Goal: Task Accomplishment & Management: Use online tool/utility

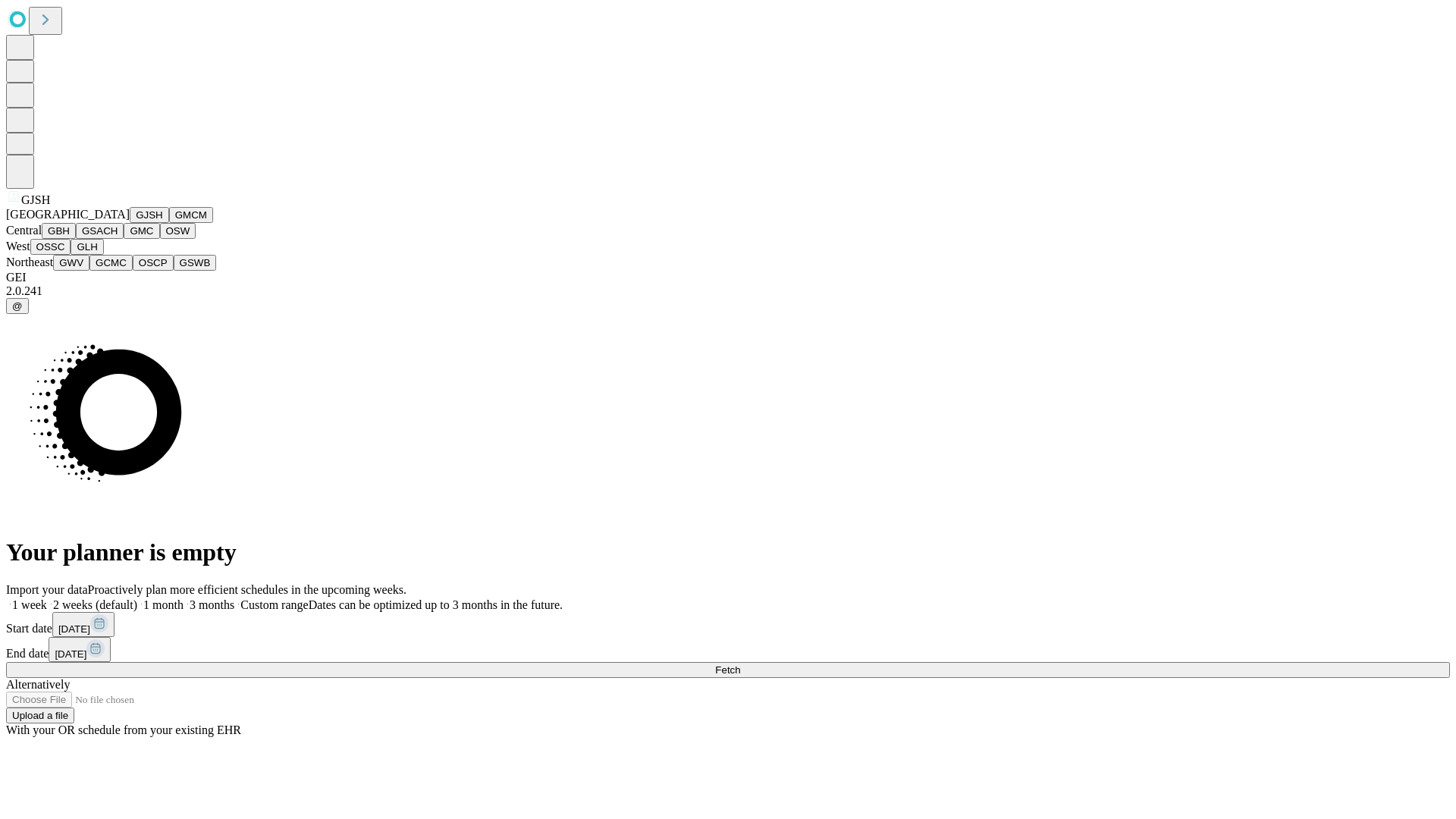
click at [130, 223] on button "GJSH" at bounding box center [149, 215] width 39 height 16
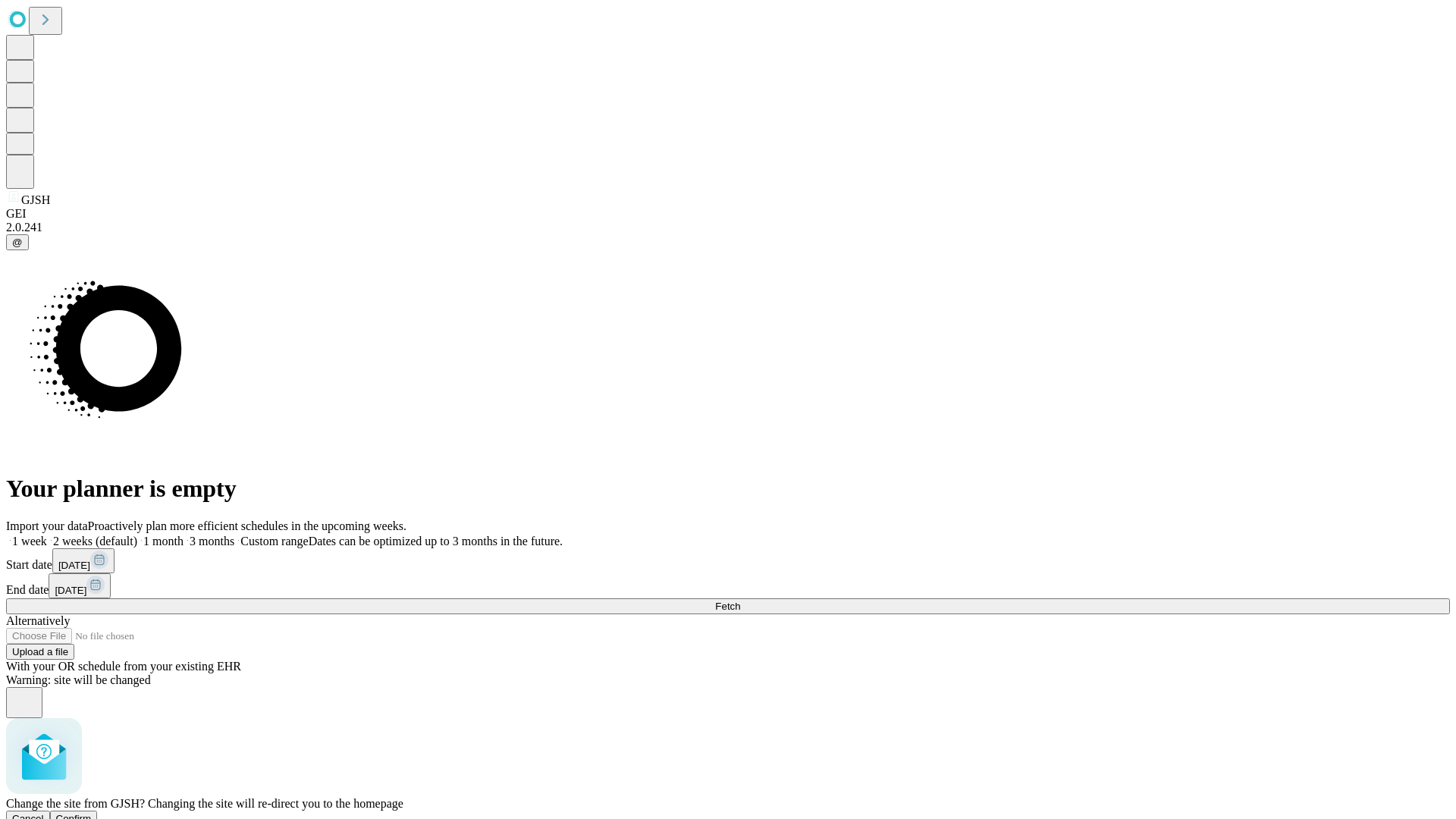
click at [92, 813] on span "Confirm" at bounding box center [73, 819] width 36 height 12
click at [137, 535] on label "2 weeks (default)" at bounding box center [92, 541] width 90 height 12
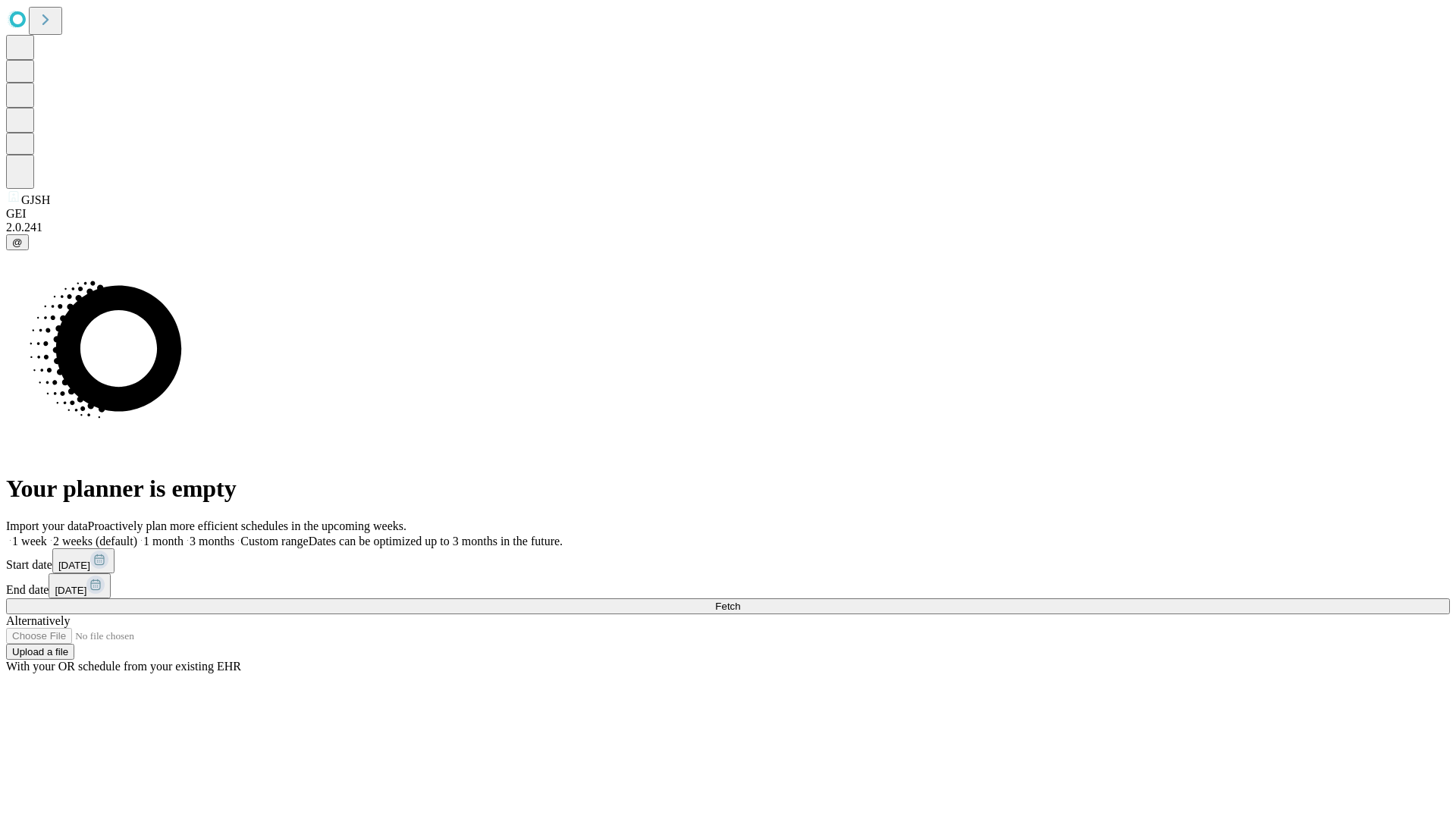
click at [740, 601] on span "Fetch" at bounding box center [727, 607] width 25 height 12
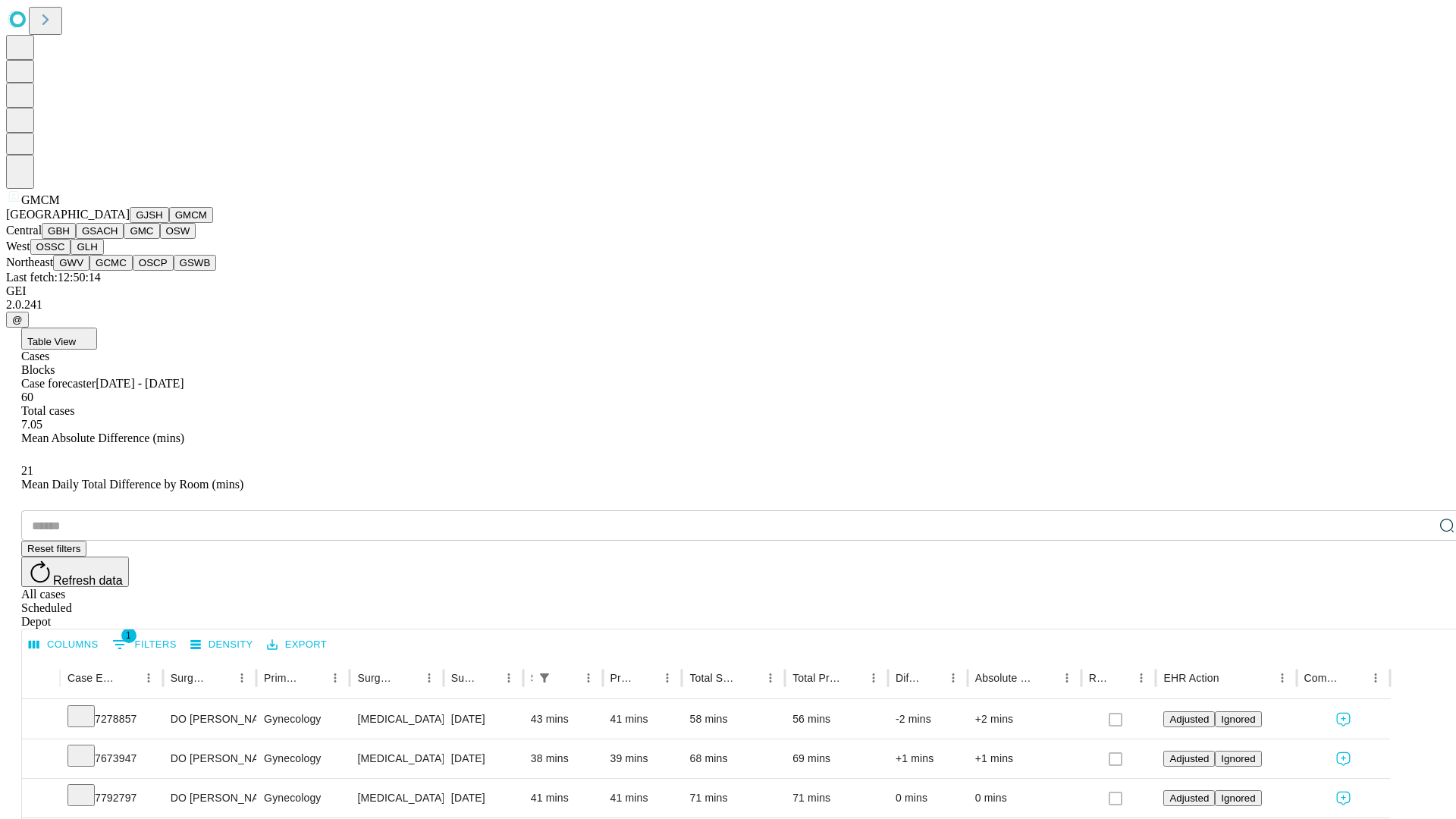
click at [76, 239] on button "GBH" at bounding box center [58, 231] width 34 height 16
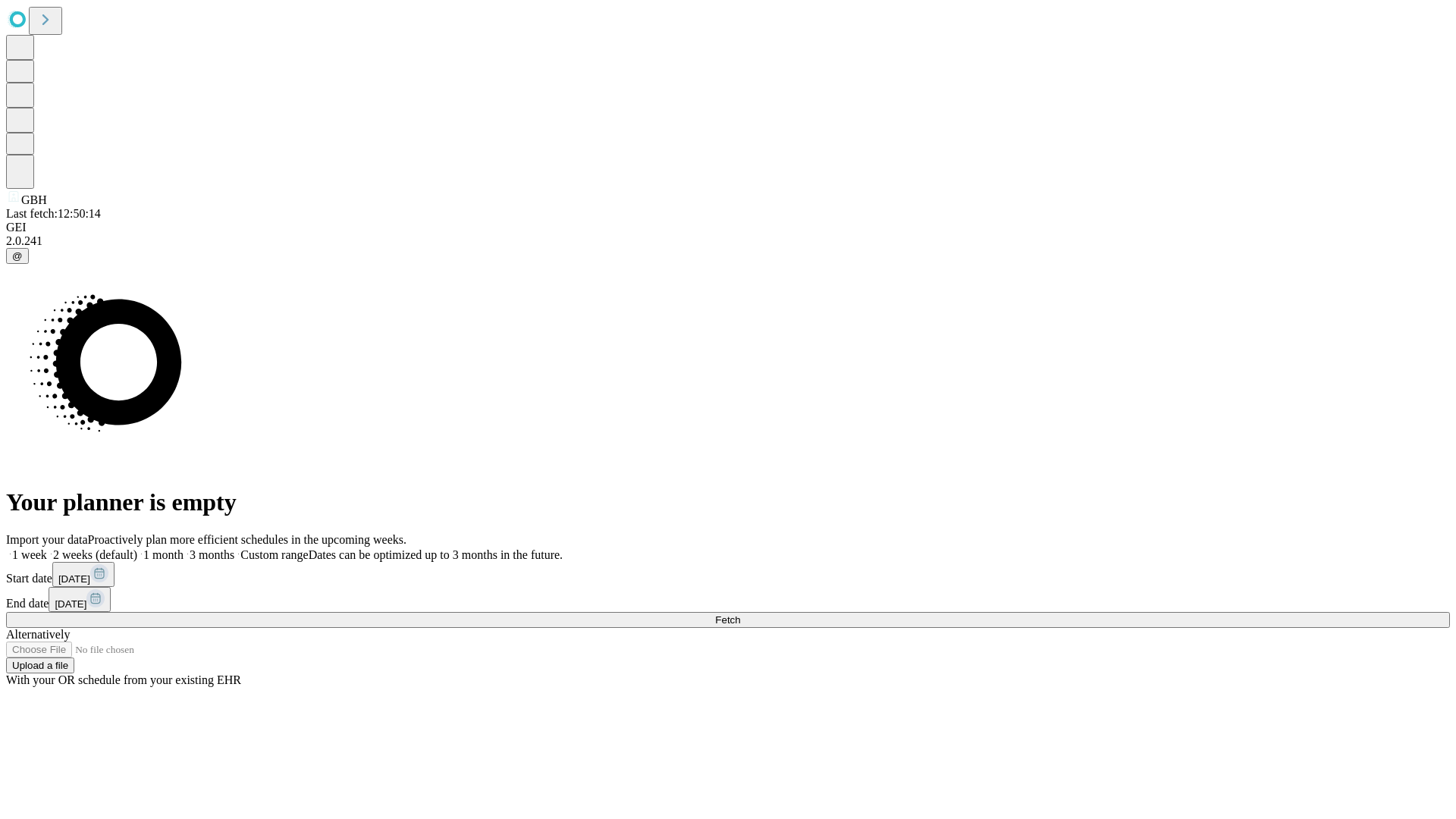
click at [740, 614] on span "Fetch" at bounding box center [727, 620] width 25 height 12
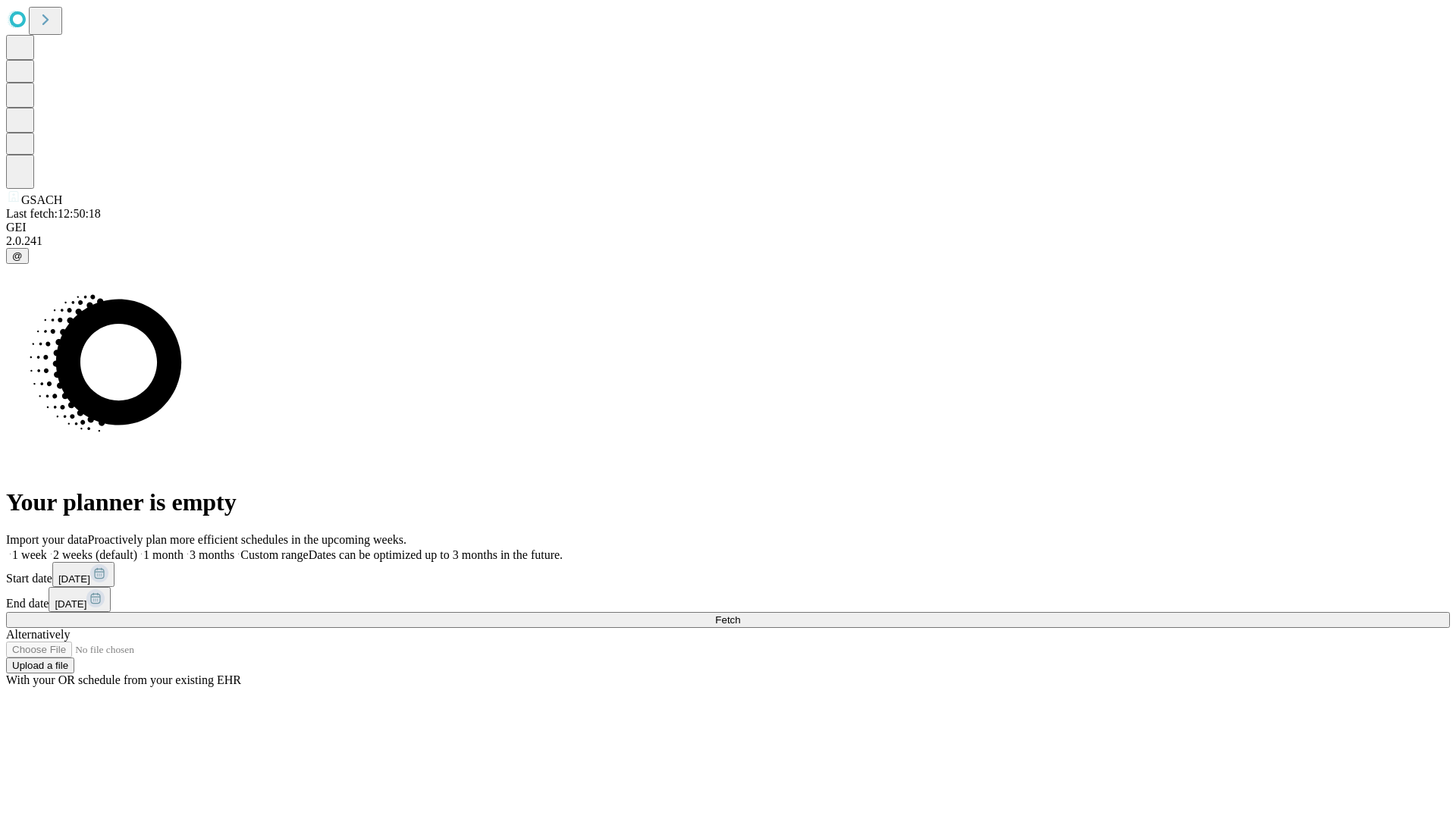
click at [740, 614] on span "Fetch" at bounding box center [727, 620] width 25 height 12
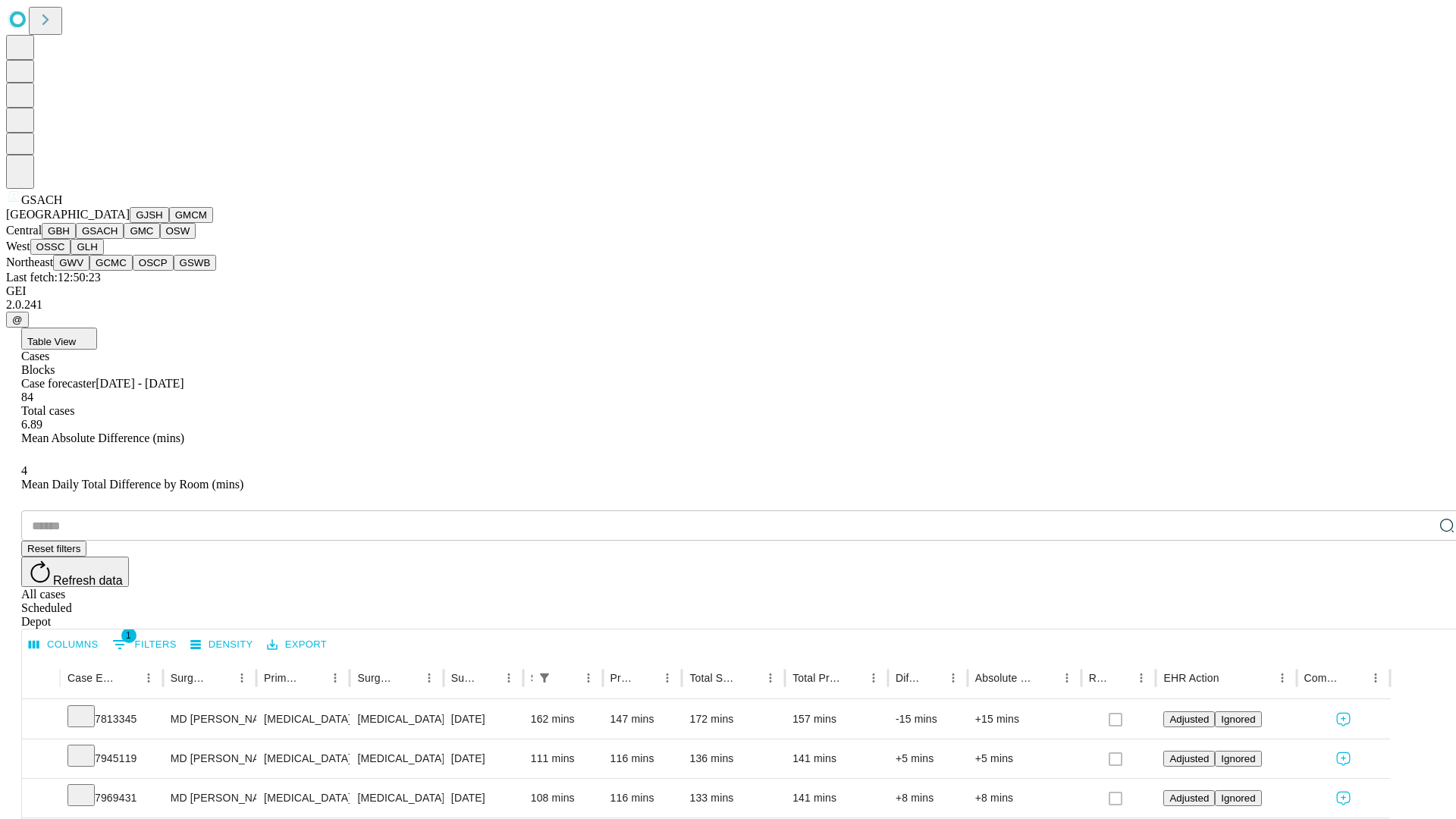
click at [123, 239] on button "GMC" at bounding box center [141, 231] width 36 height 16
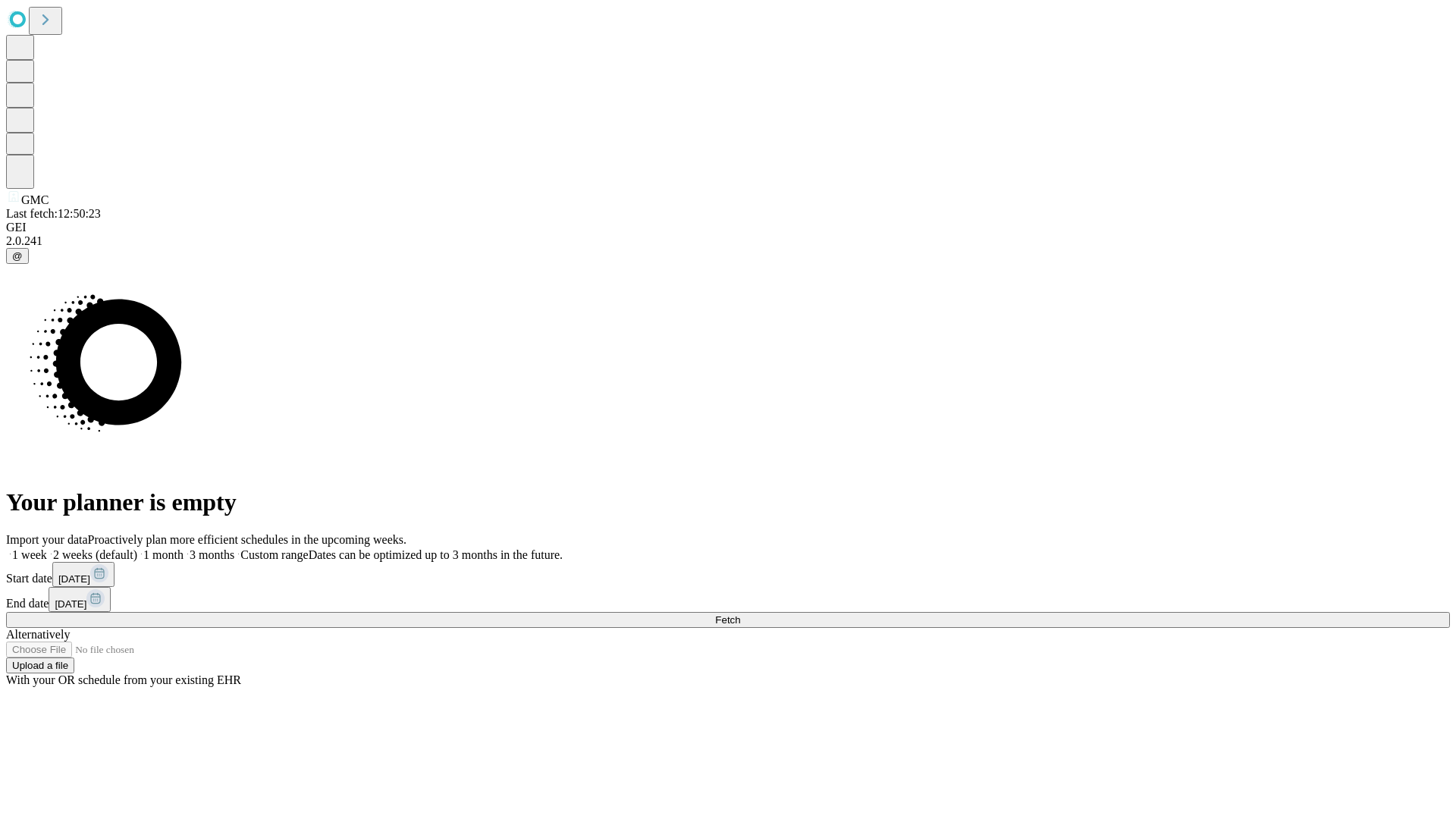
click at [740, 614] on span "Fetch" at bounding box center [727, 620] width 25 height 12
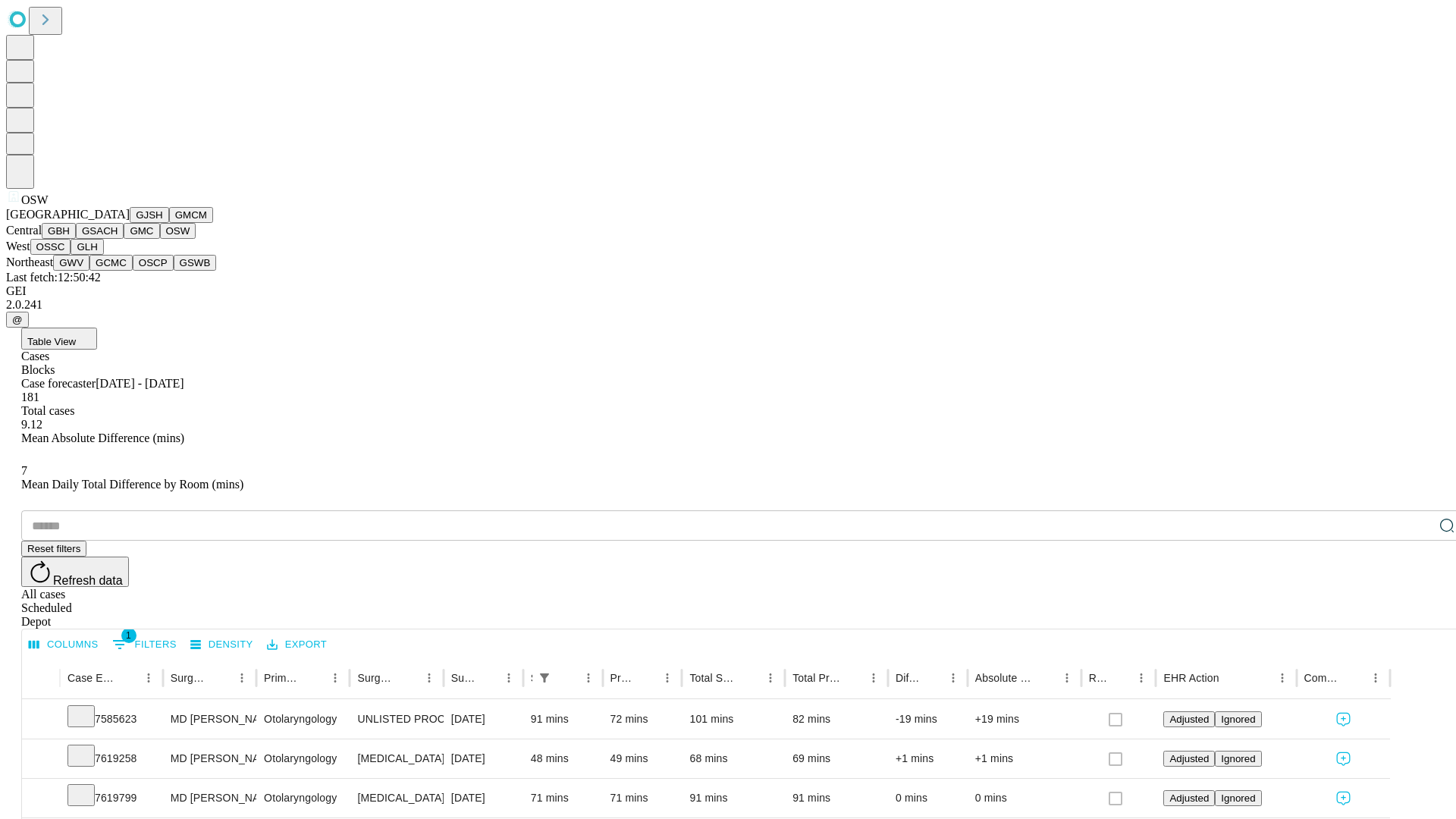
click at [72, 255] on button "OSSC" at bounding box center [50, 247] width 41 height 16
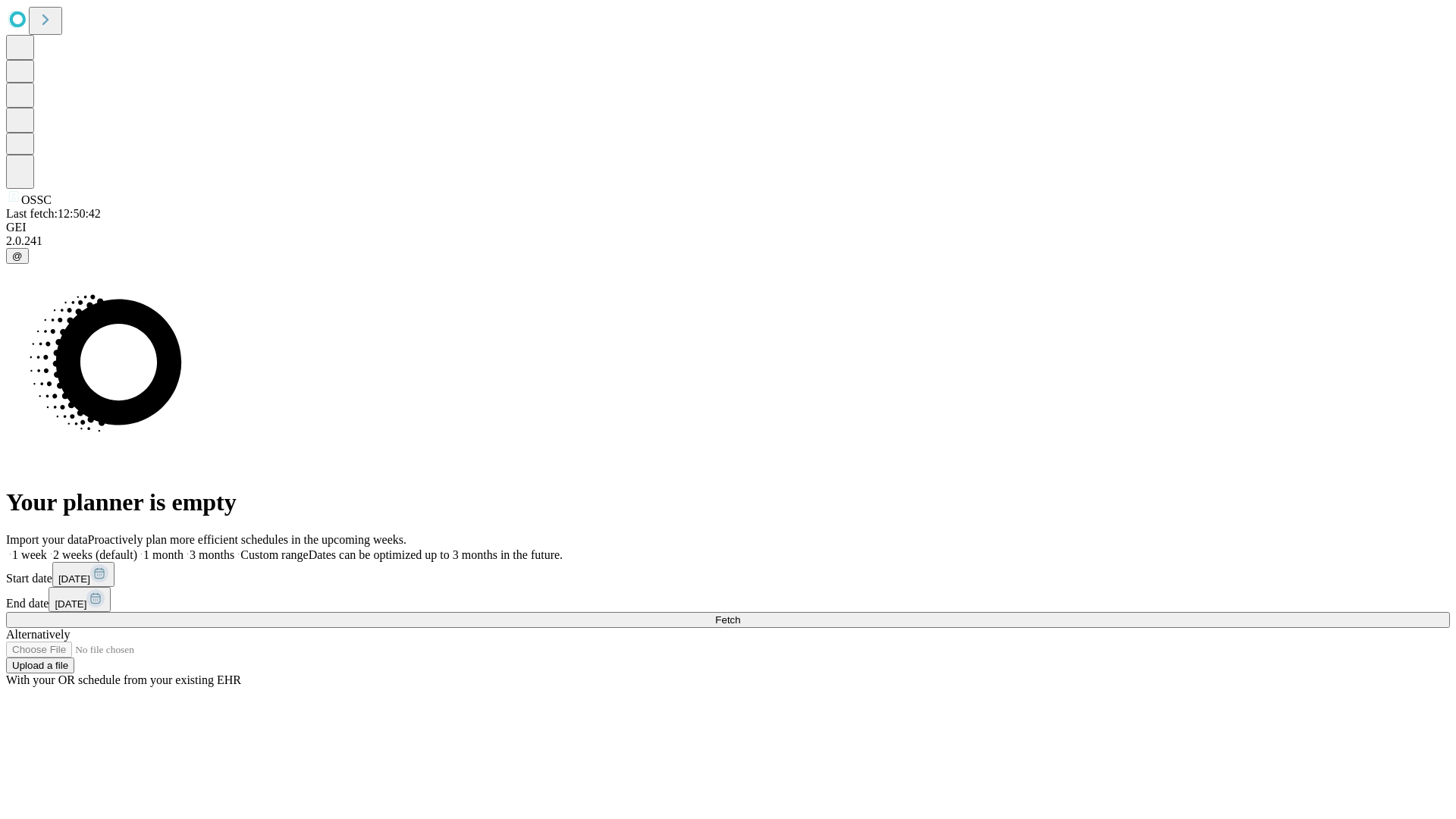
click at [137, 548] on label "2 weeks (default)" at bounding box center [92, 554] width 90 height 12
click at [740, 614] on span "Fetch" at bounding box center [727, 620] width 25 height 12
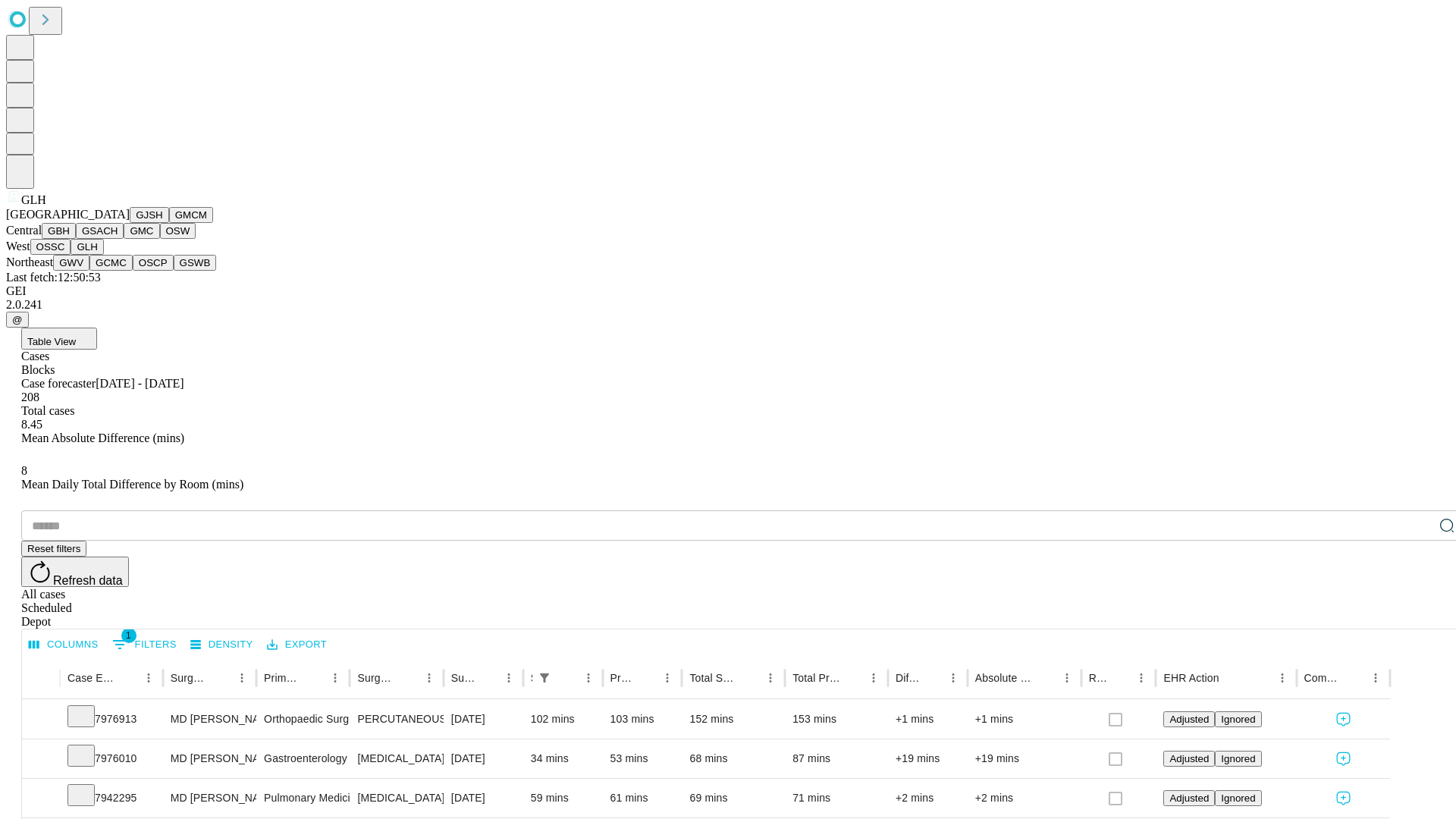
click at [89, 271] on button "GWV" at bounding box center [72, 262] width 37 height 16
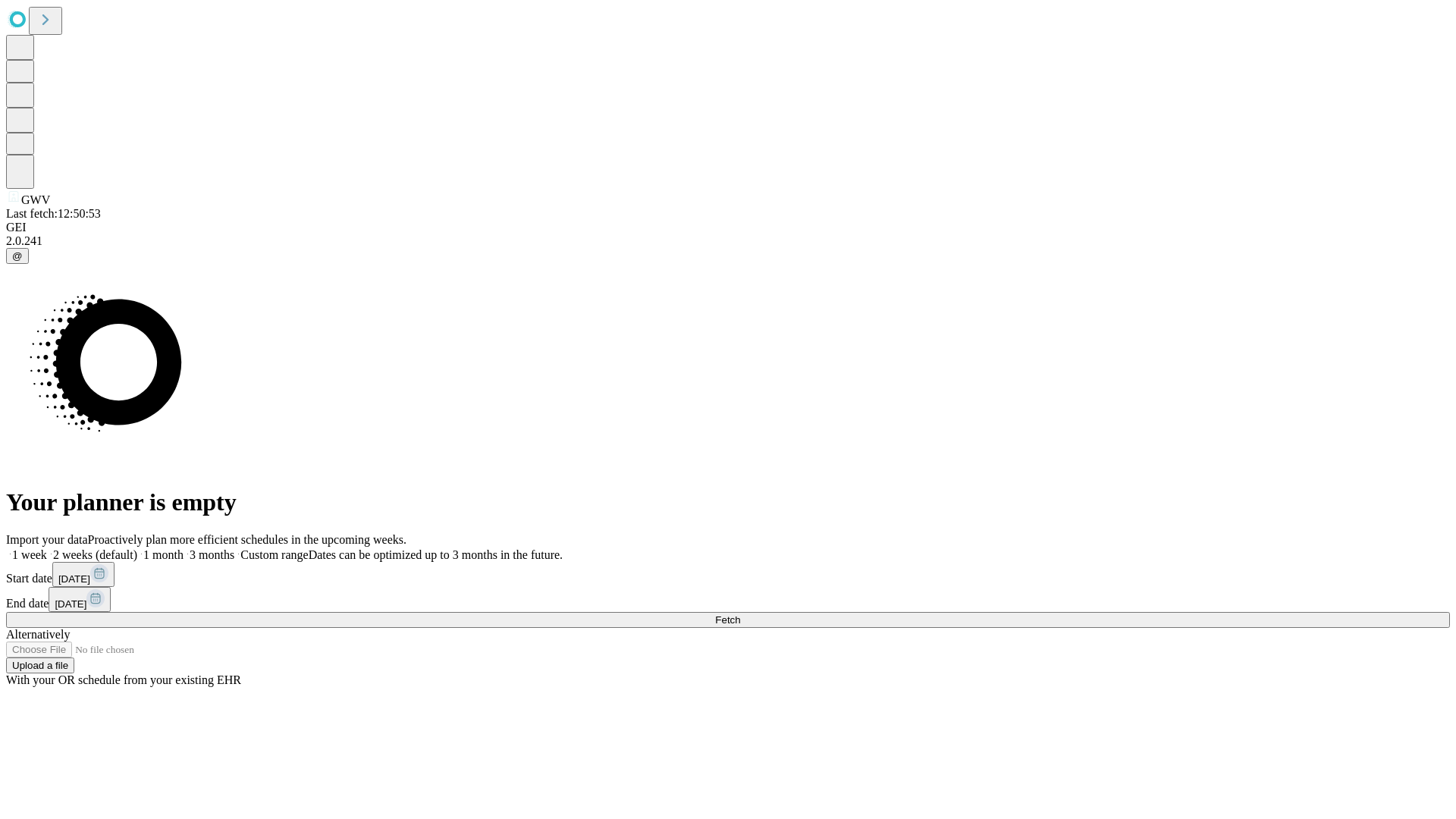
click at [137, 548] on label "2 weeks (default)" at bounding box center [92, 554] width 90 height 12
click at [740, 614] on span "Fetch" at bounding box center [727, 620] width 25 height 12
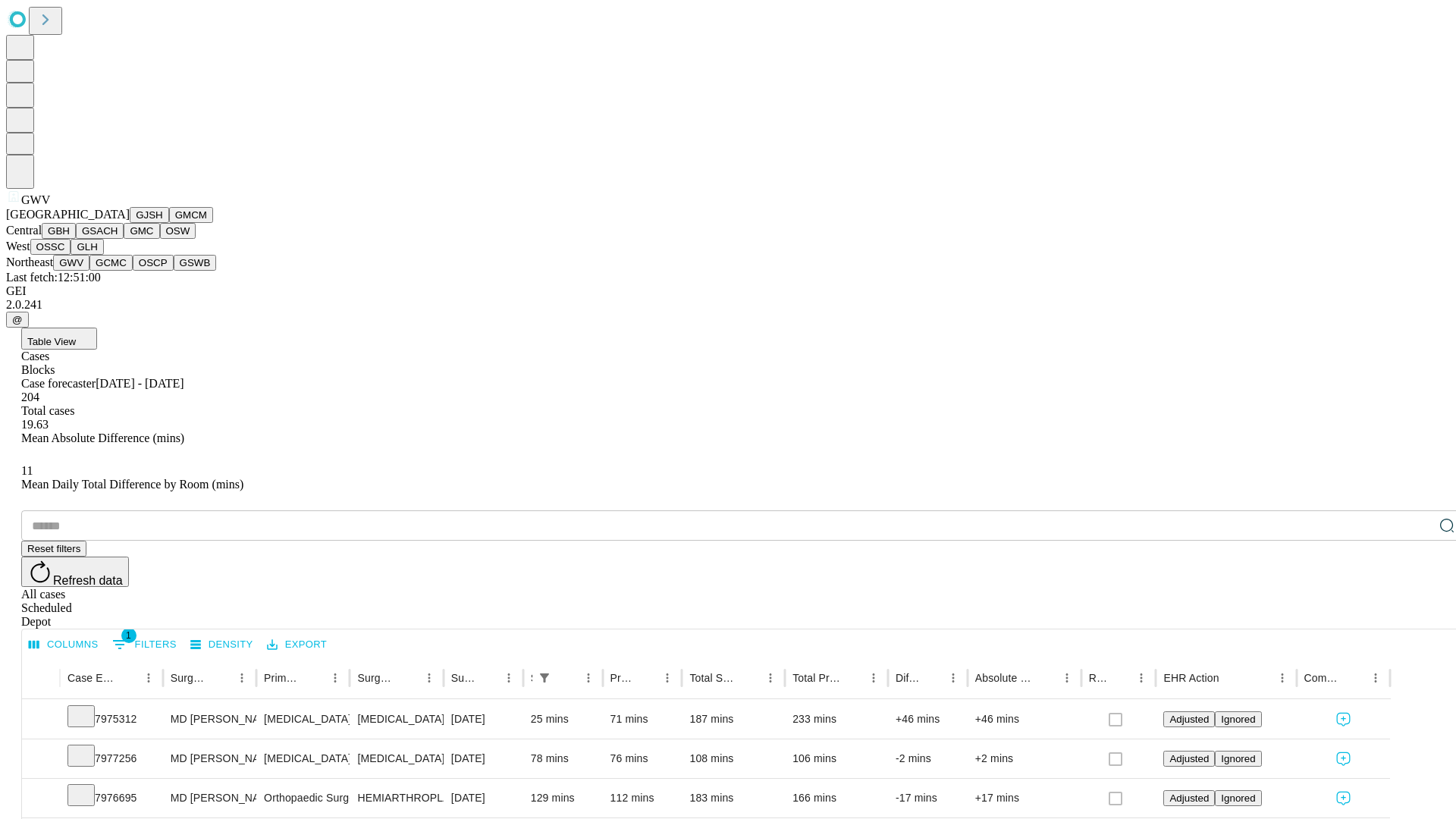
click at [117, 271] on button "GCMC" at bounding box center [111, 262] width 43 height 16
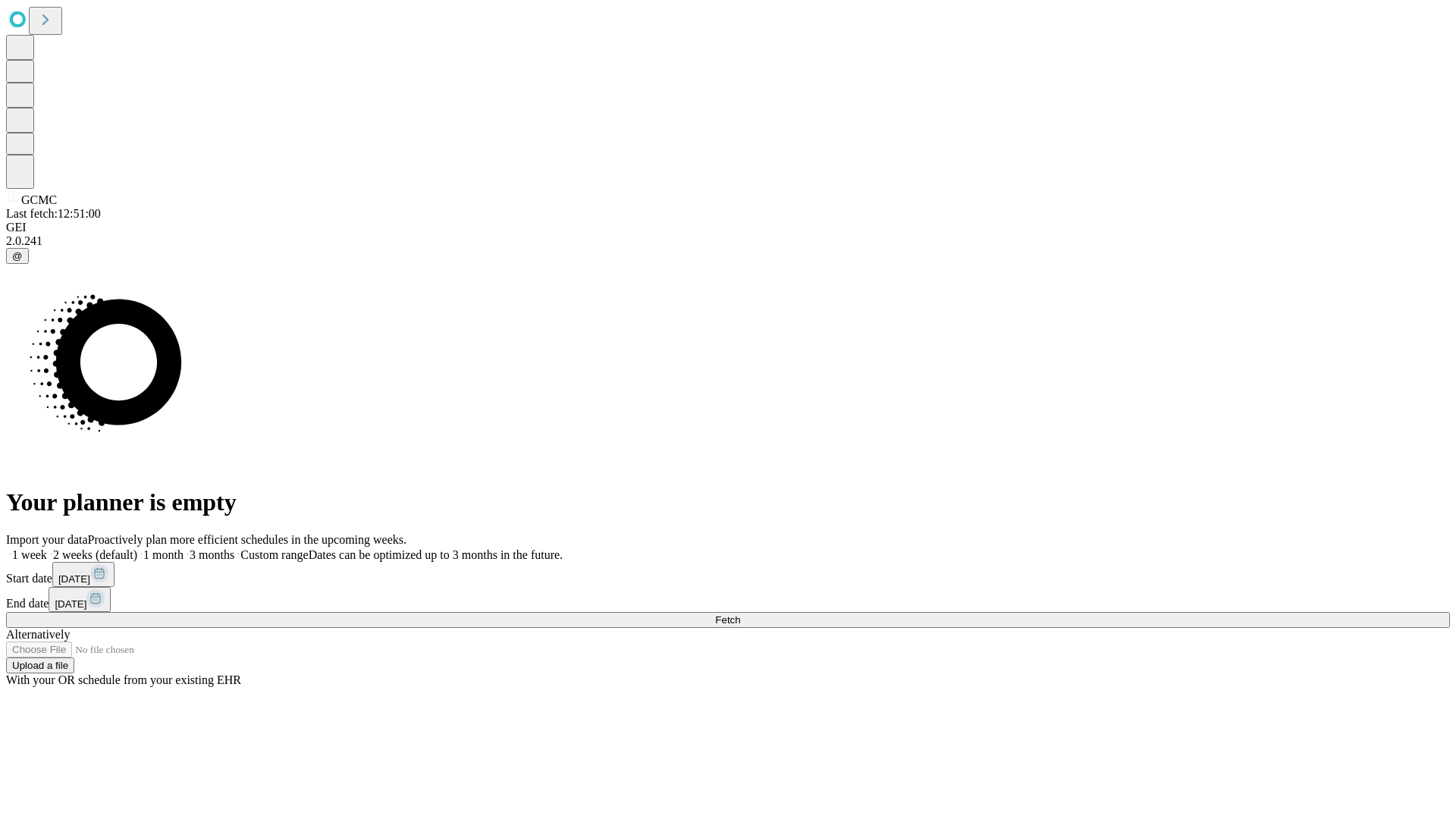
click at [137, 548] on label "2 weeks (default)" at bounding box center [92, 554] width 90 height 12
click at [740, 614] on span "Fetch" at bounding box center [727, 620] width 25 height 12
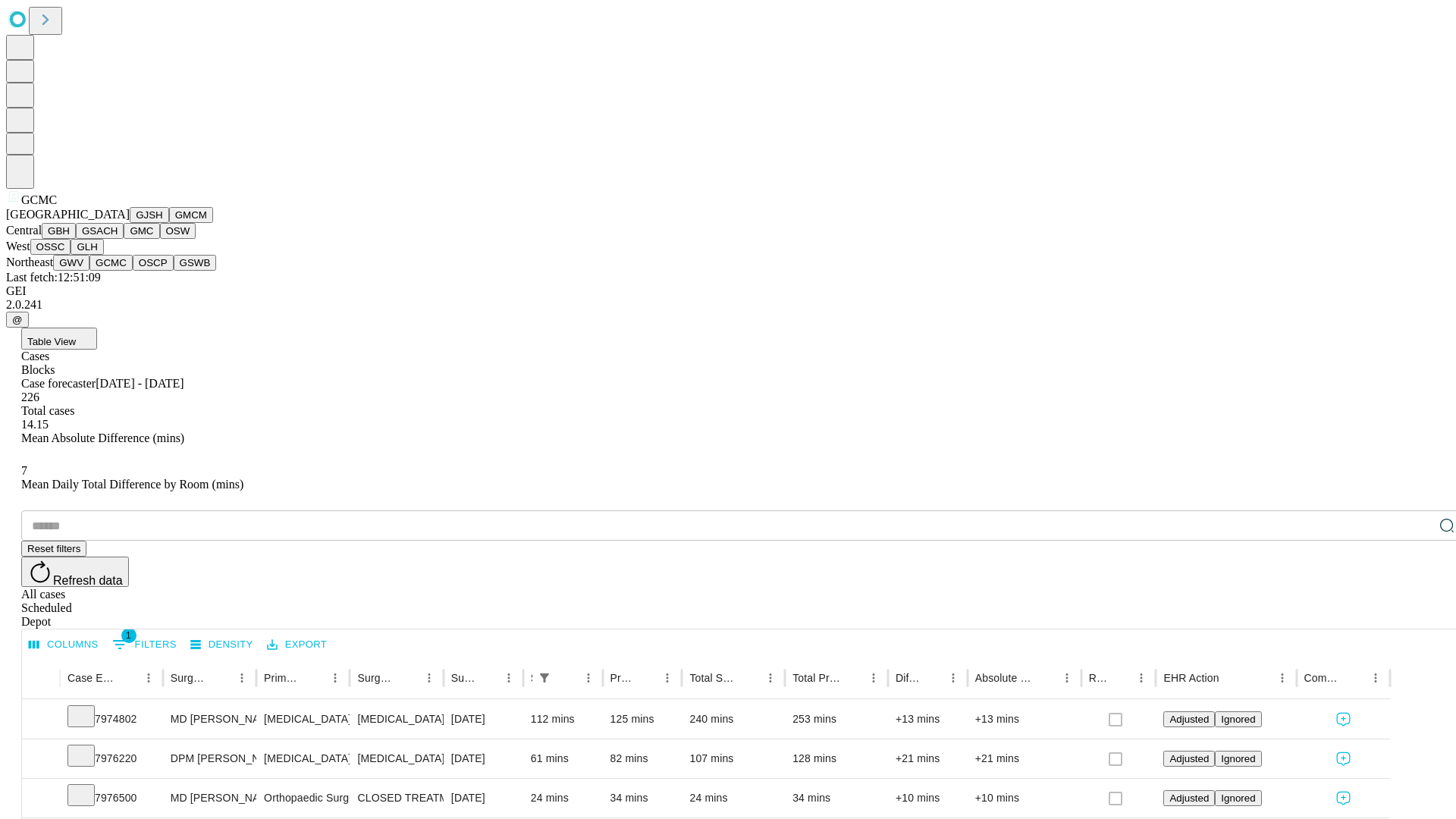
click at [132, 271] on button "OSCP" at bounding box center [152, 262] width 41 height 16
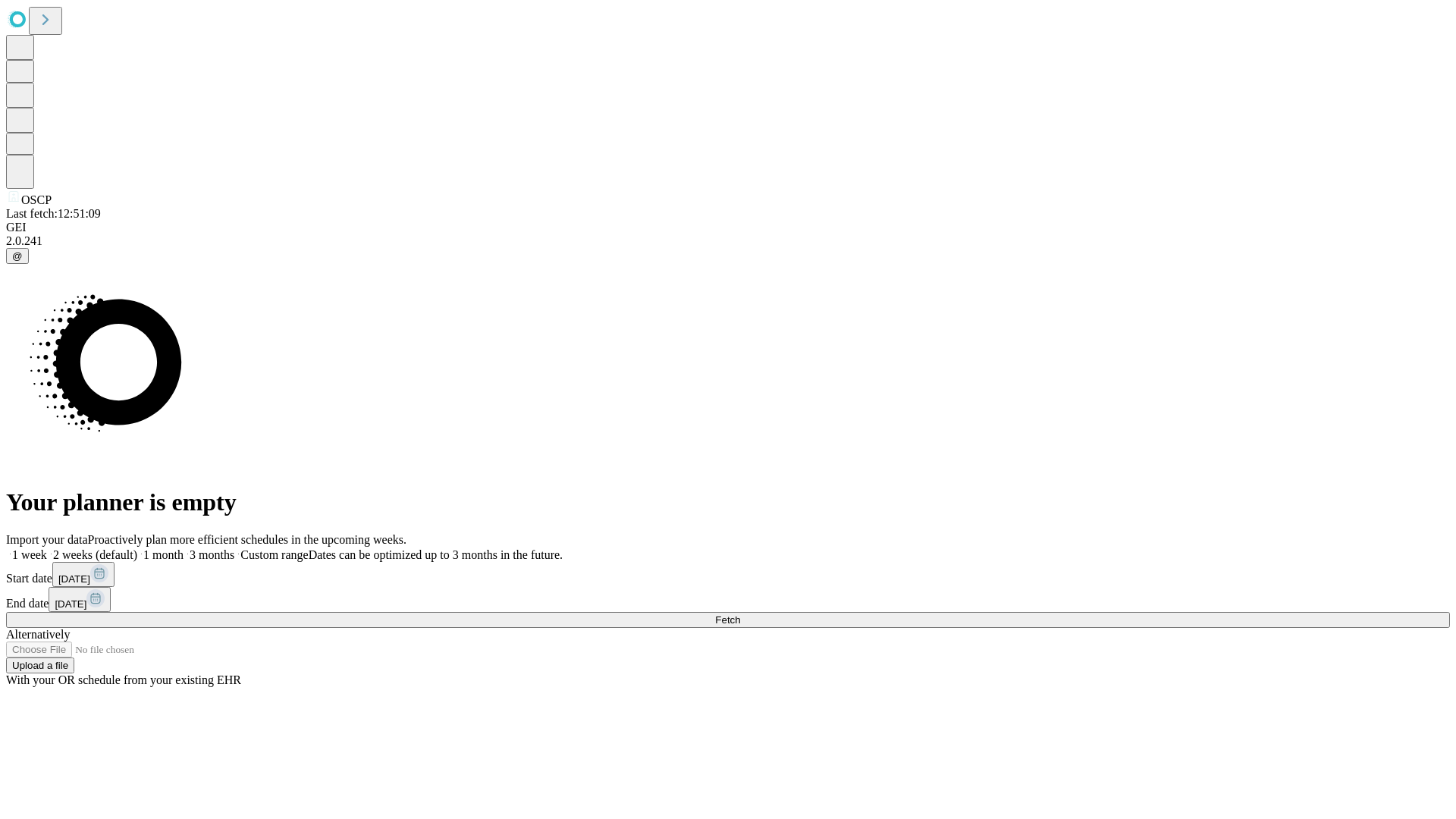
click at [137, 548] on label "2 weeks (default)" at bounding box center [92, 554] width 90 height 12
click at [740, 614] on span "Fetch" at bounding box center [727, 620] width 25 height 12
click at [137, 548] on label "2 weeks (default)" at bounding box center [92, 554] width 90 height 12
click at [740, 614] on span "Fetch" at bounding box center [727, 620] width 25 height 12
